Goal: Information Seeking & Learning: Learn about a topic

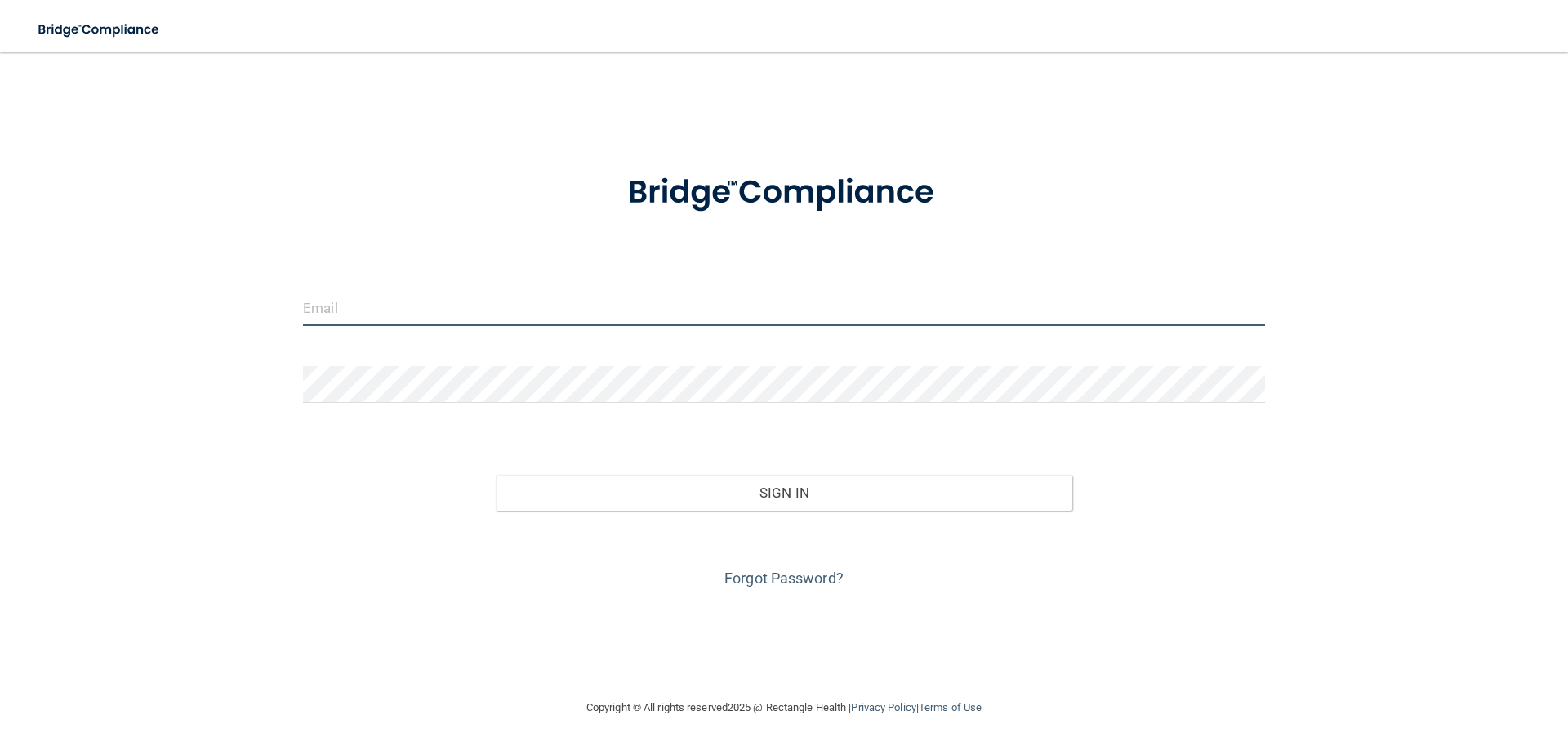
click at [546, 312] on input "email" at bounding box center [784, 307] width 962 height 37
type input "[EMAIL_ADDRESS][PERSON_NAME][DOMAIN_NAME]"
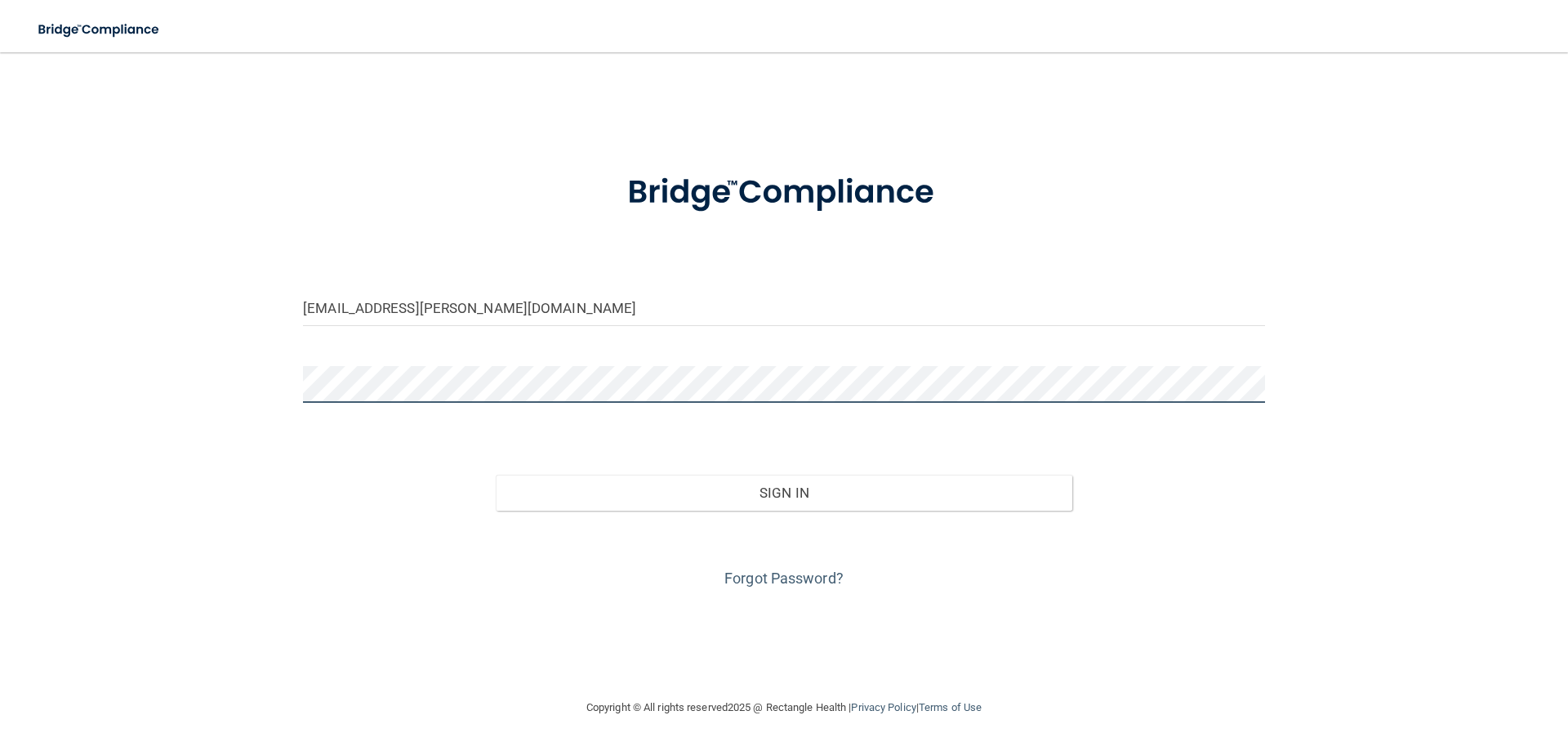
click at [496, 475] on button "Sign In" at bounding box center [785, 493] width 578 height 36
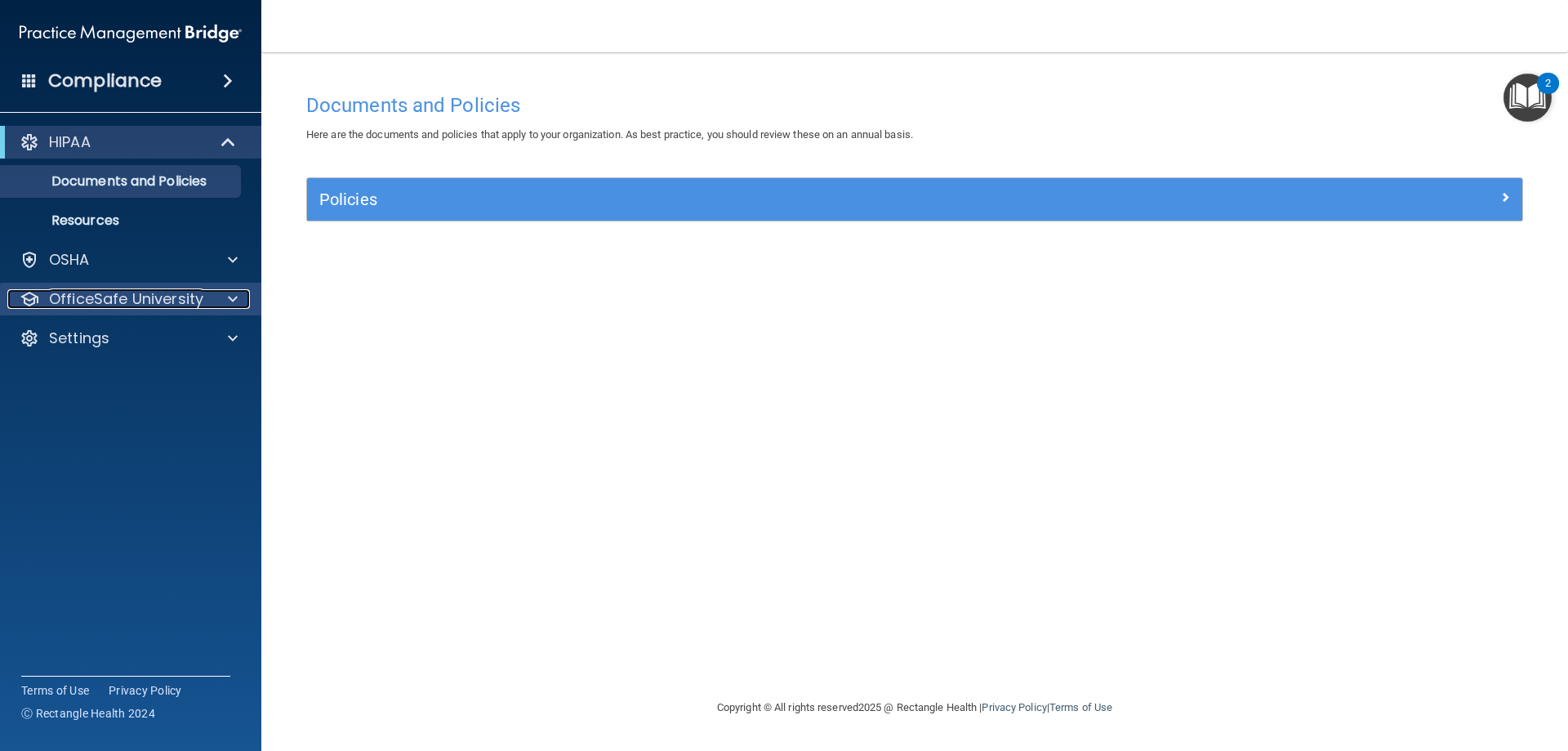
click at [159, 289] on p "OfficeSafe University" at bounding box center [125, 298] width 154 height 20
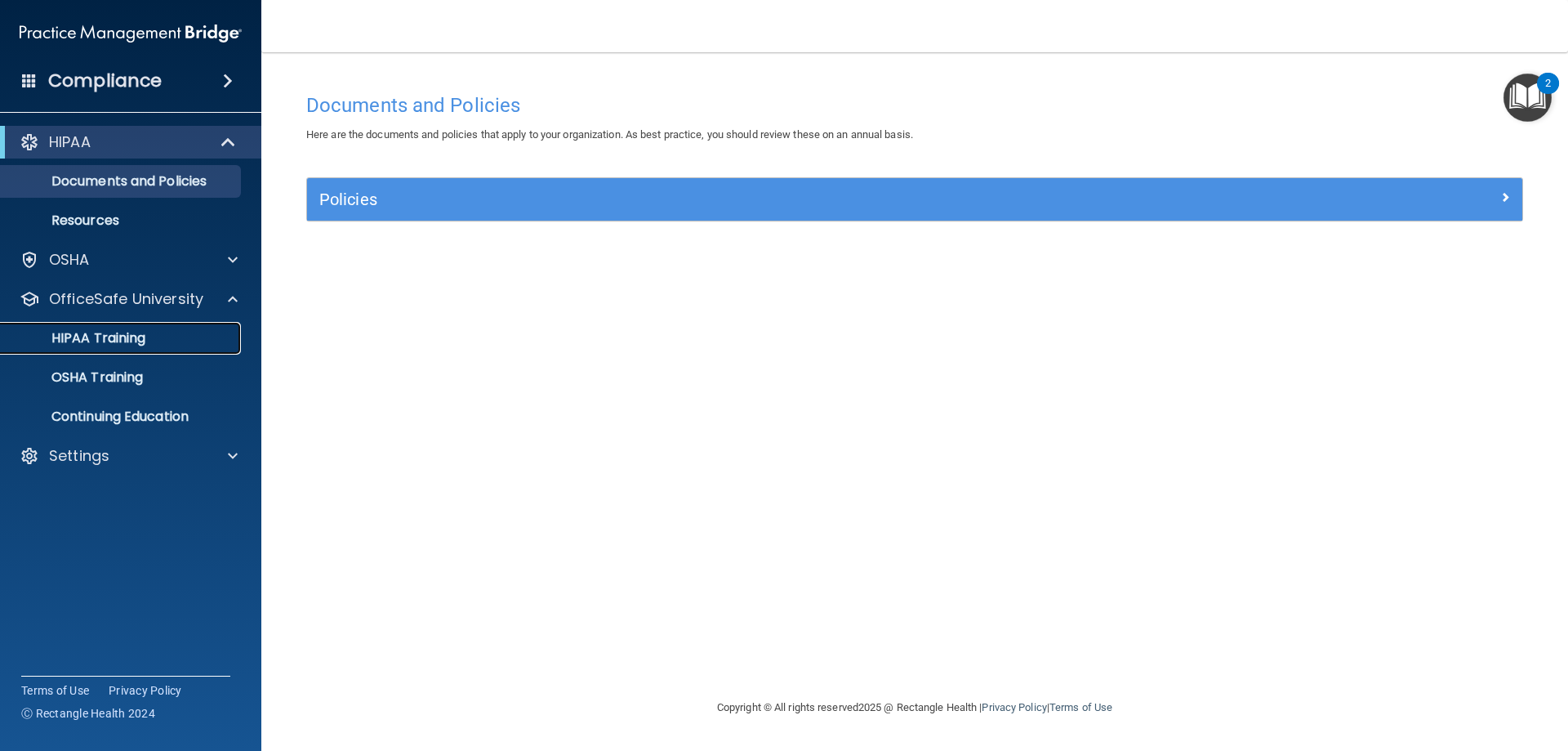
click at [130, 327] on link "HIPAA Training" at bounding box center [112, 338] width 257 height 32
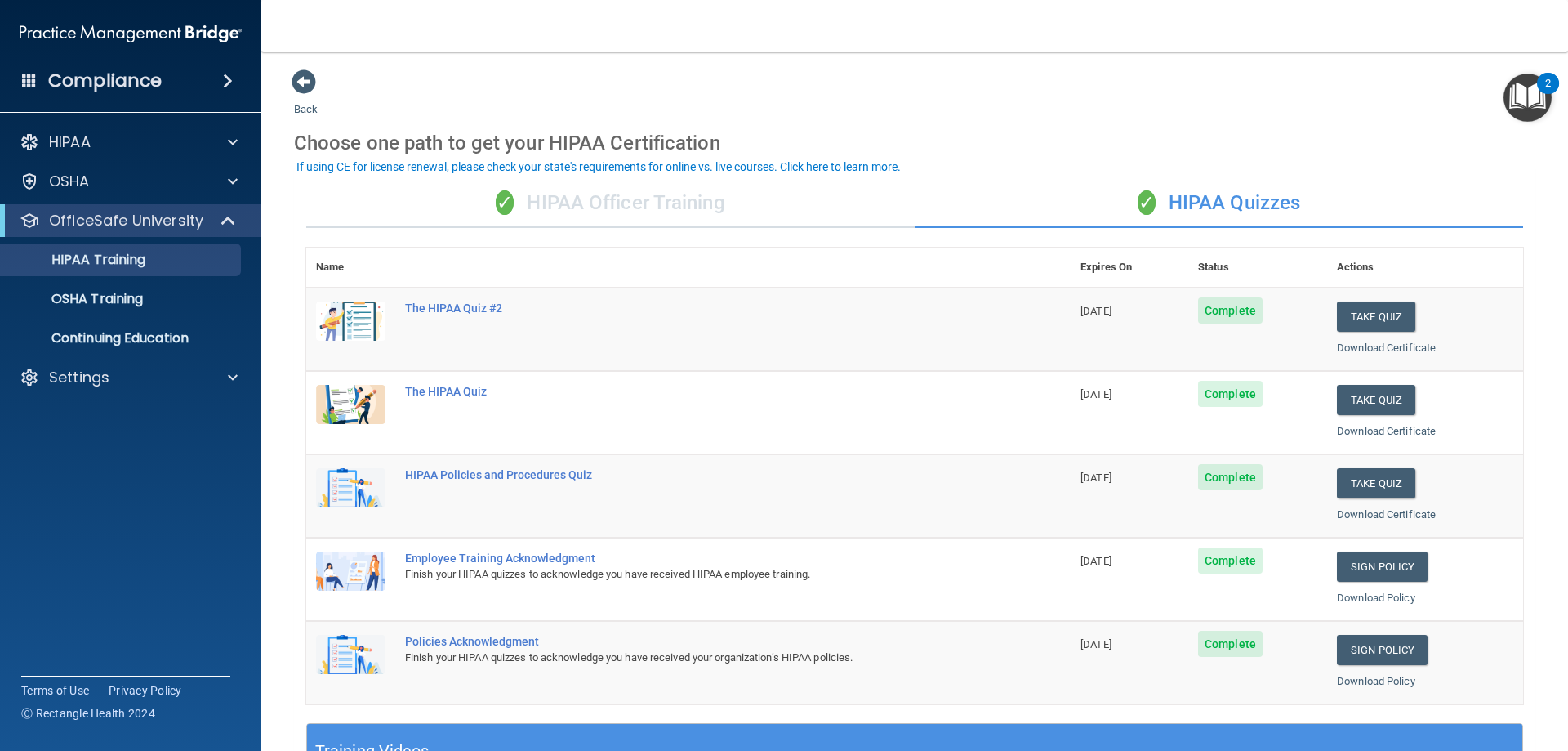
click at [657, 212] on div "✓ HIPAA Officer Training" at bounding box center [610, 203] width 608 height 49
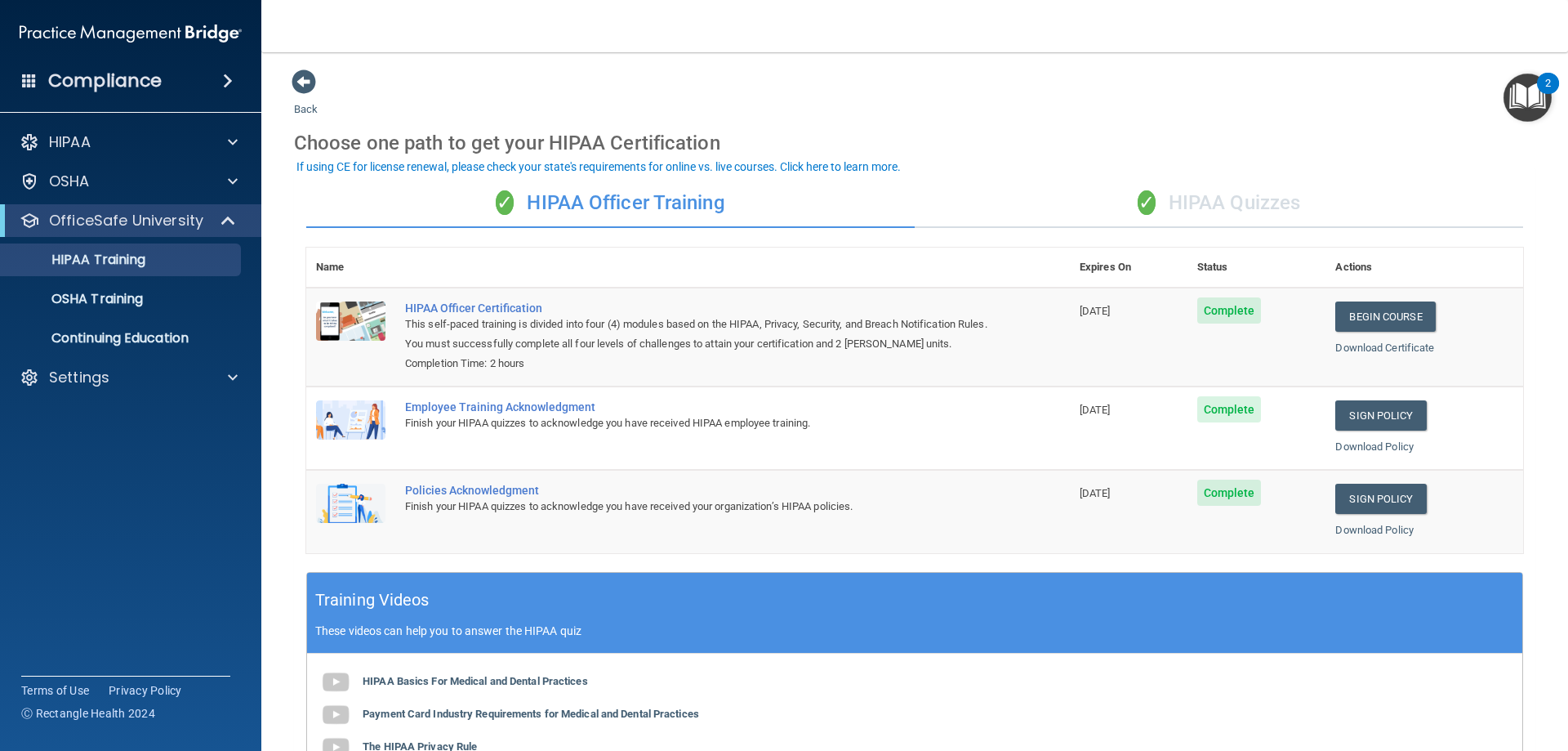
click at [1196, 196] on div "✓ HIPAA Quizzes" at bounding box center [1219, 203] width 608 height 49
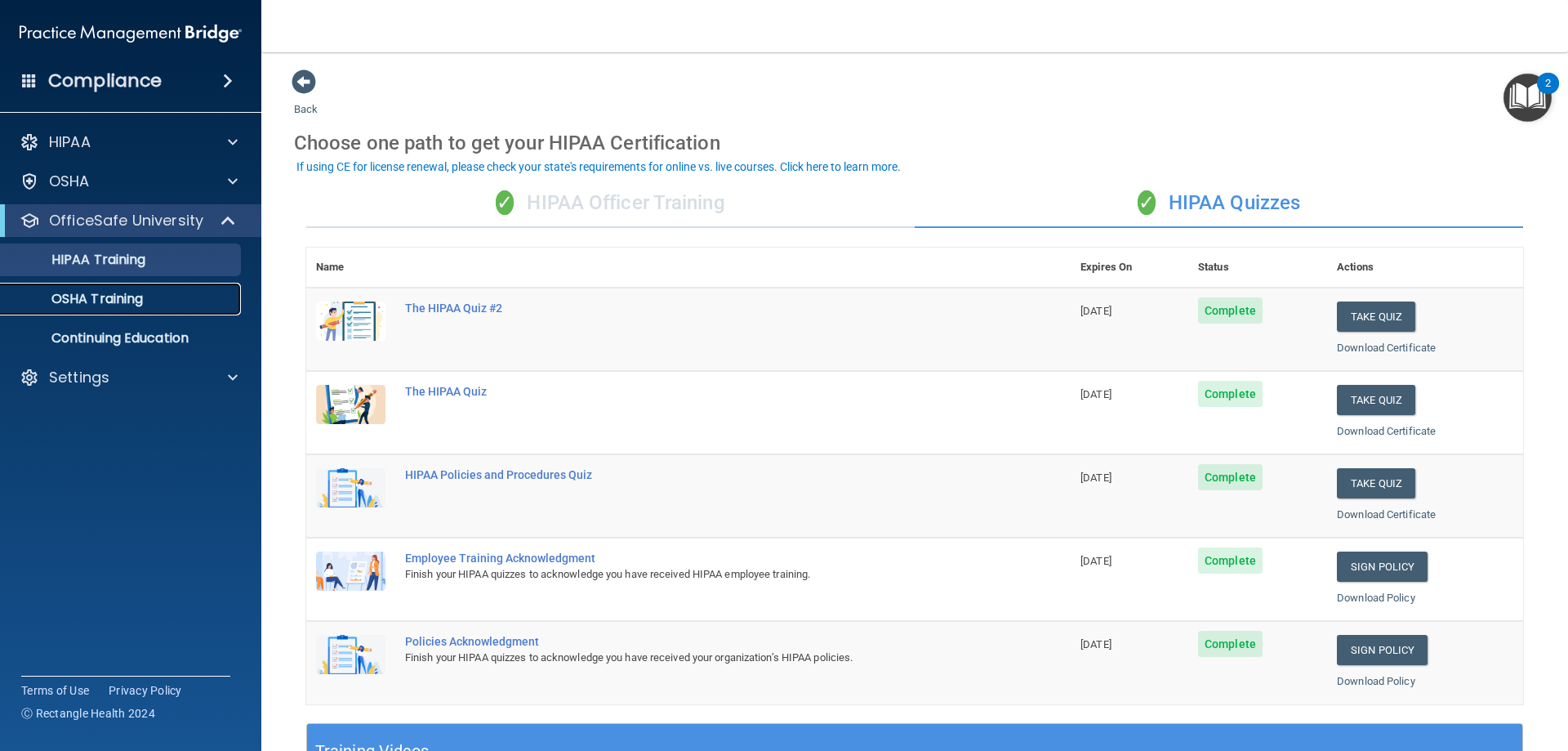
click at [153, 309] on link "OSHA Training" at bounding box center [112, 299] width 257 height 32
